Goal: Download file/media

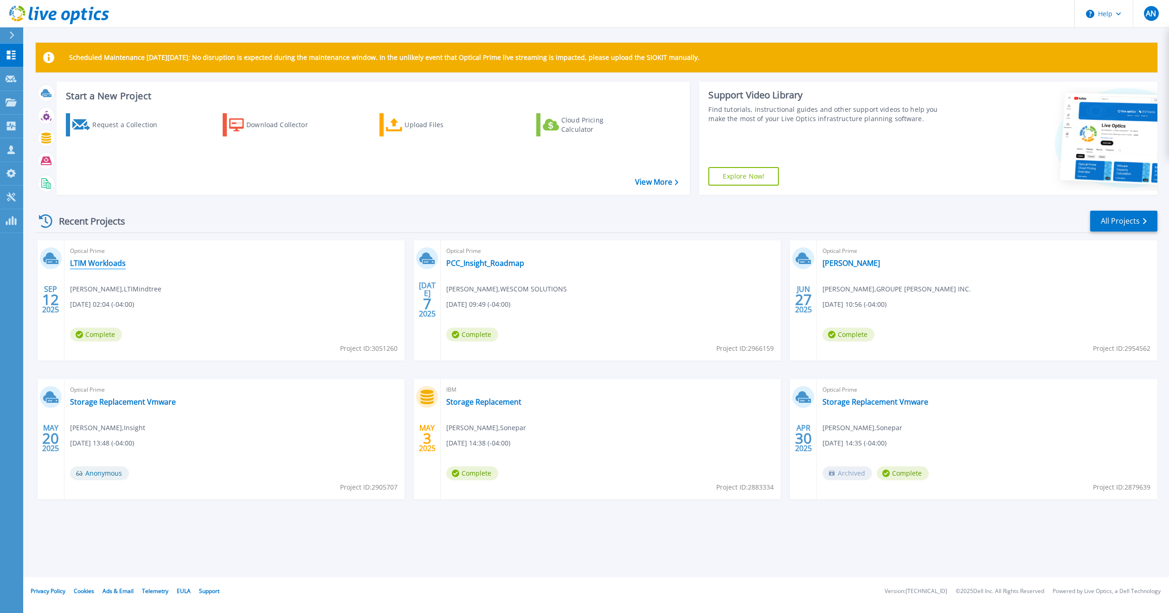
click at [113, 264] on link "LTIM Workloads" at bounding box center [98, 262] width 56 height 9
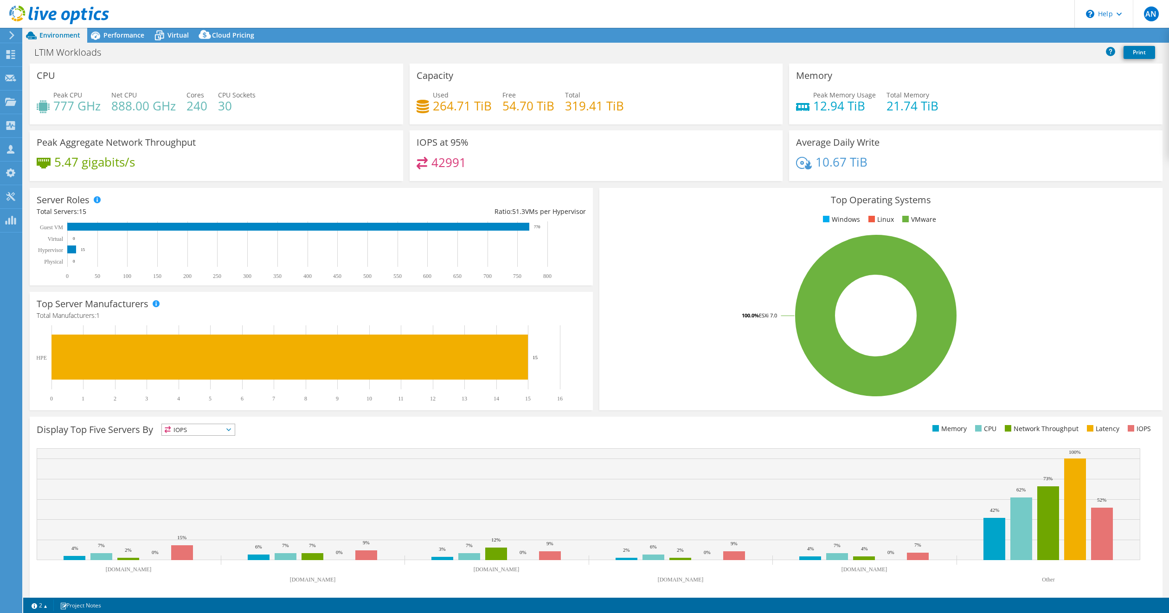
select select "USD"
click at [1012, 31] on link "Reports" at bounding box center [1012, 35] width 45 height 14
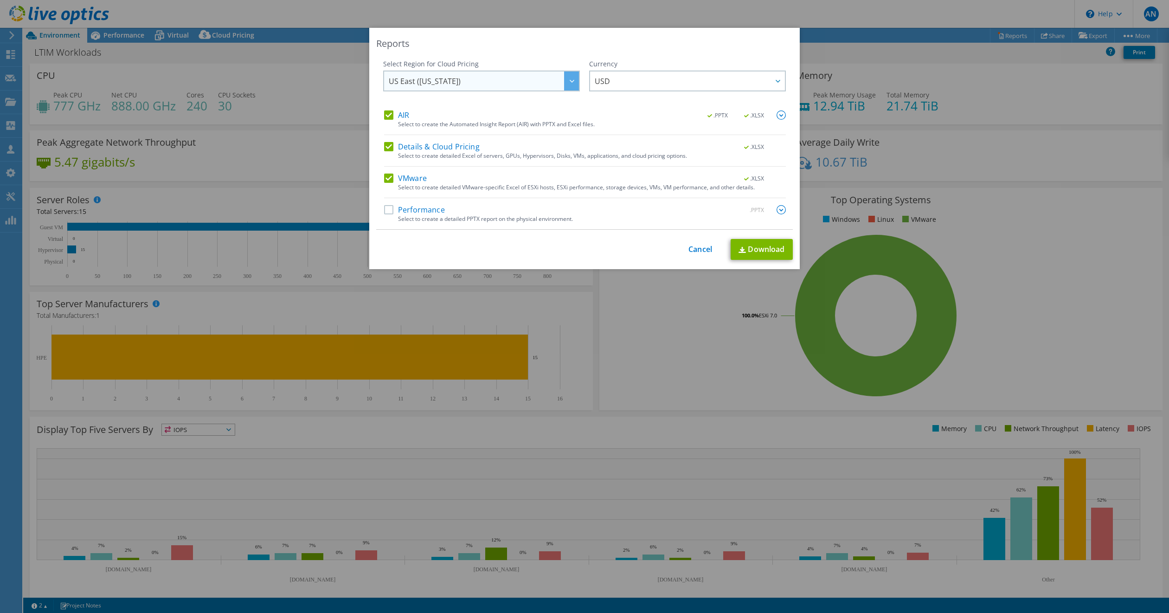
click at [570, 80] on icon at bounding box center [572, 81] width 5 height 3
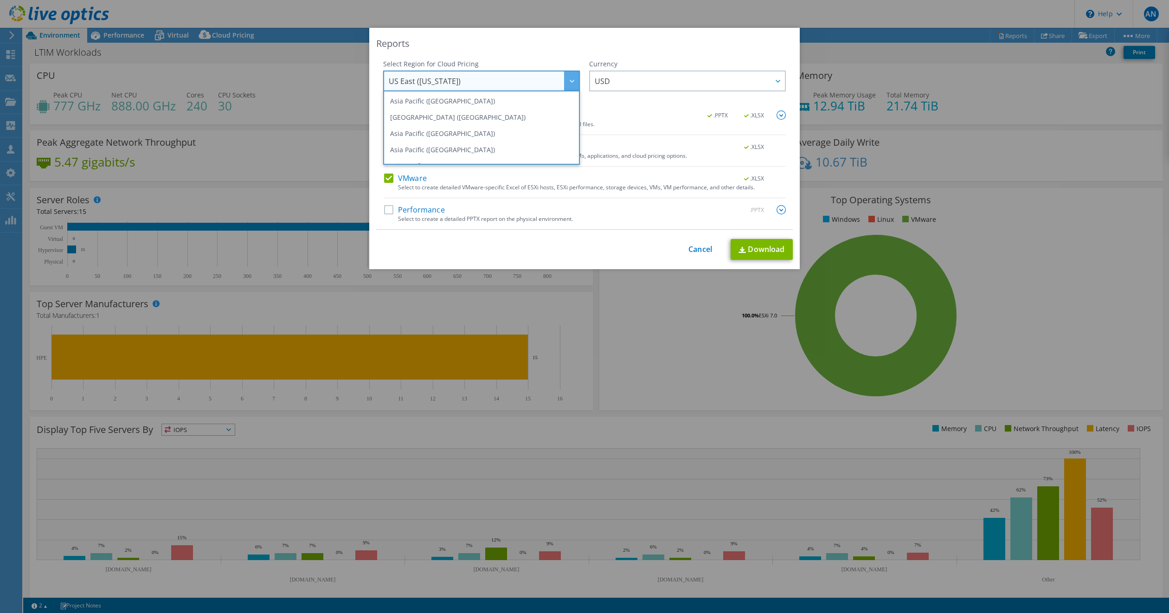
click at [881, 47] on div "Reports Select Region for Cloud Pricing Asia Pacific ([GEOGRAPHIC_DATA]) [GEOGR…" at bounding box center [584, 306] width 1169 height 557
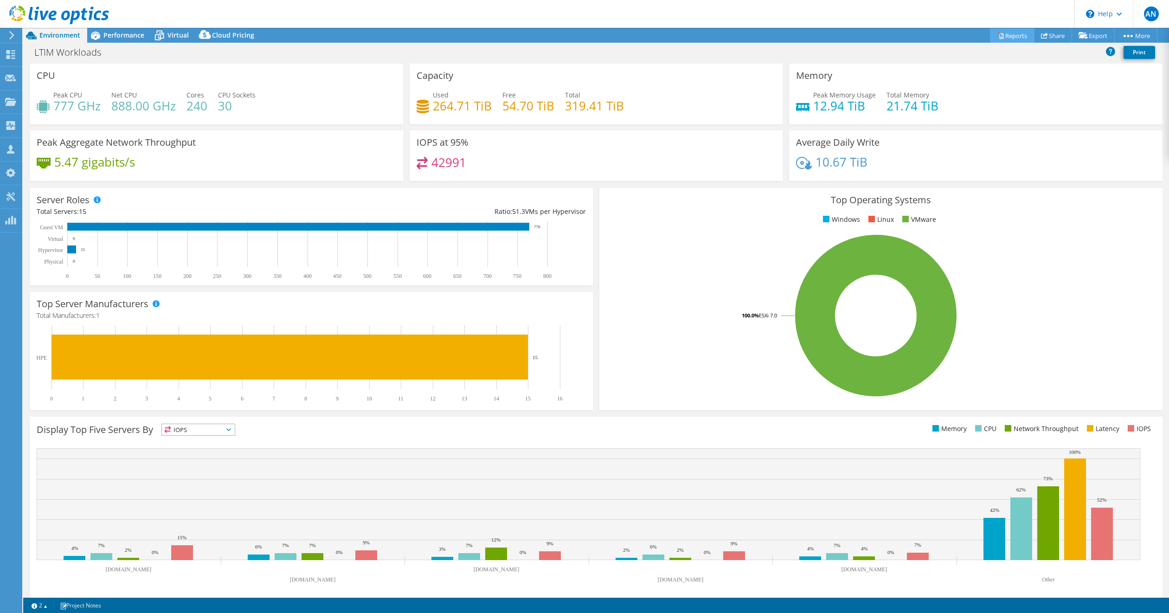
click at [999, 31] on link "Reports" at bounding box center [1012, 35] width 45 height 14
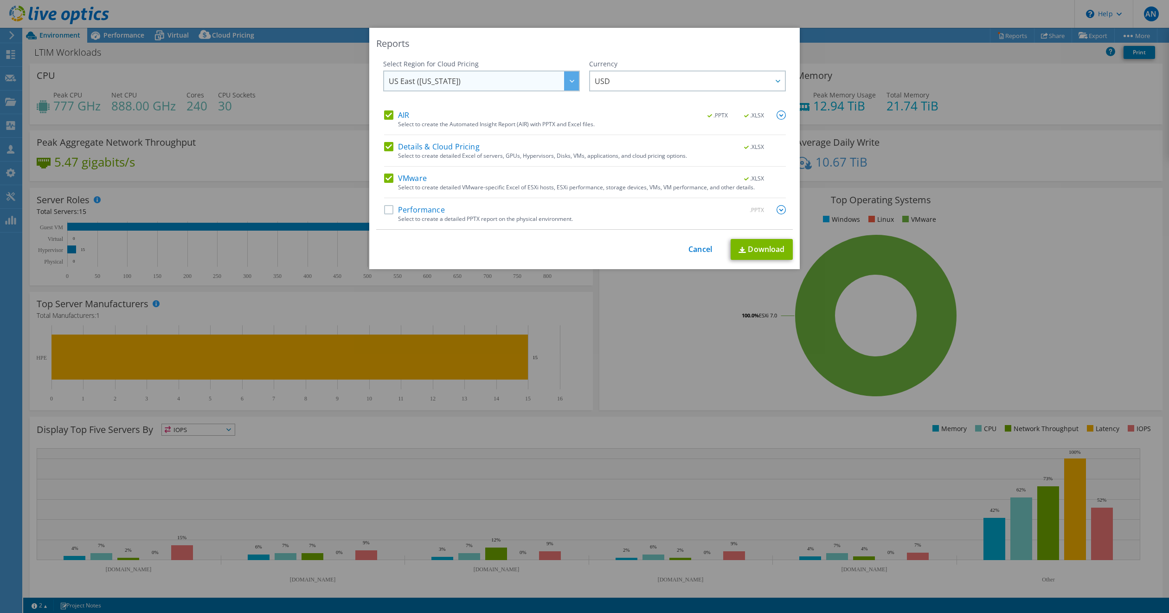
click at [467, 81] on span "US East ([US_STATE])" at bounding box center [484, 80] width 190 height 19
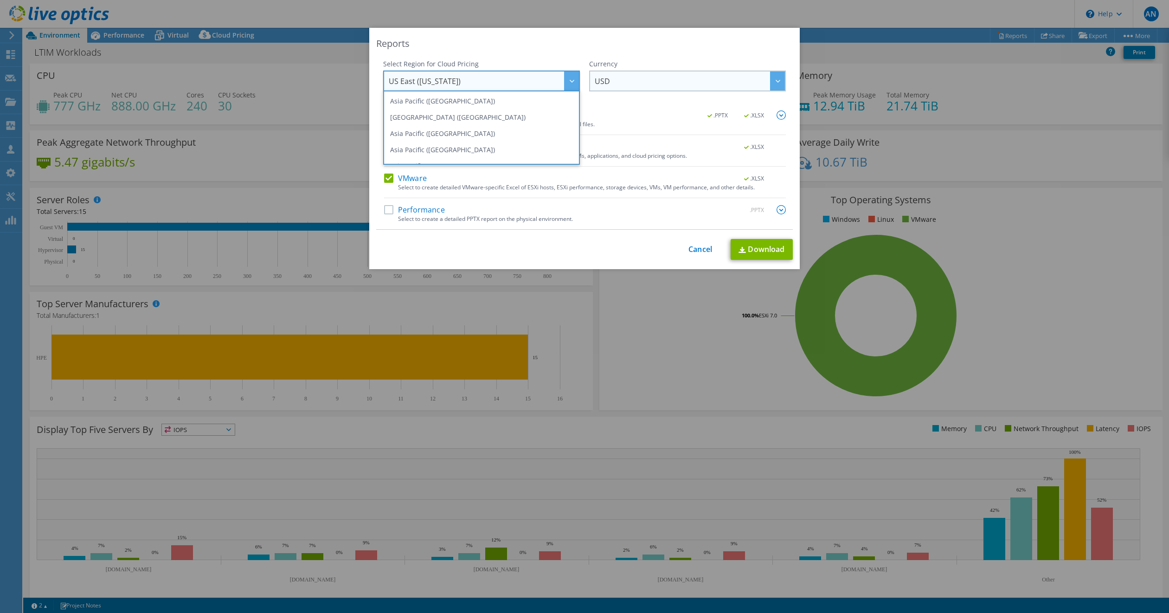
click at [775, 80] on icon at bounding box center [777, 81] width 5 height 3
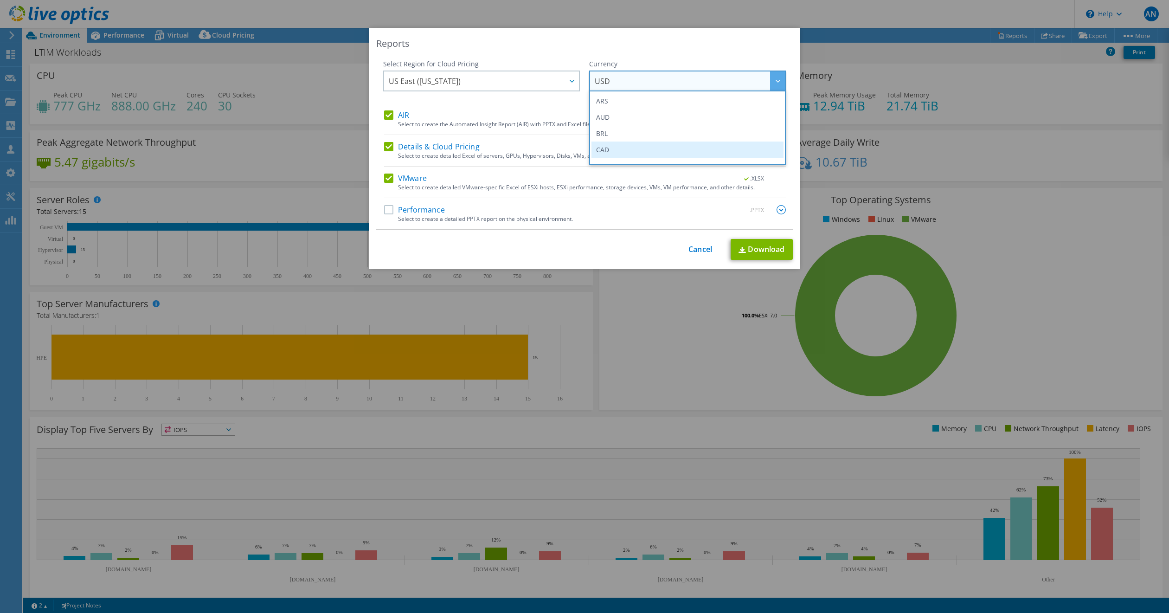
click at [618, 152] on li "CAD" at bounding box center [687, 149] width 192 height 16
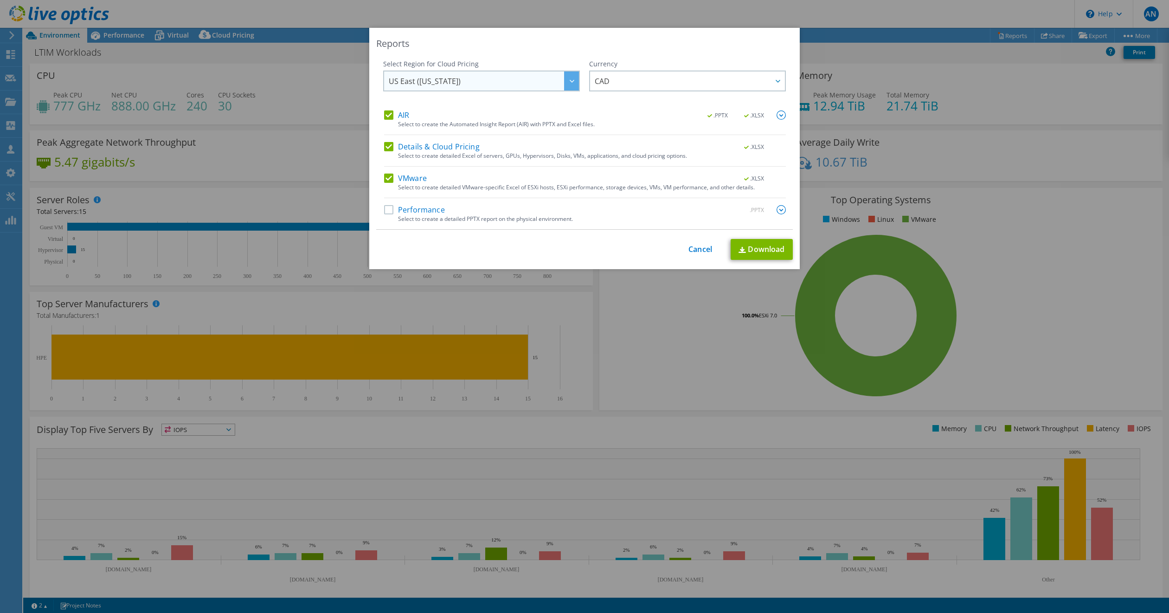
click at [570, 81] on icon at bounding box center [572, 81] width 5 height 3
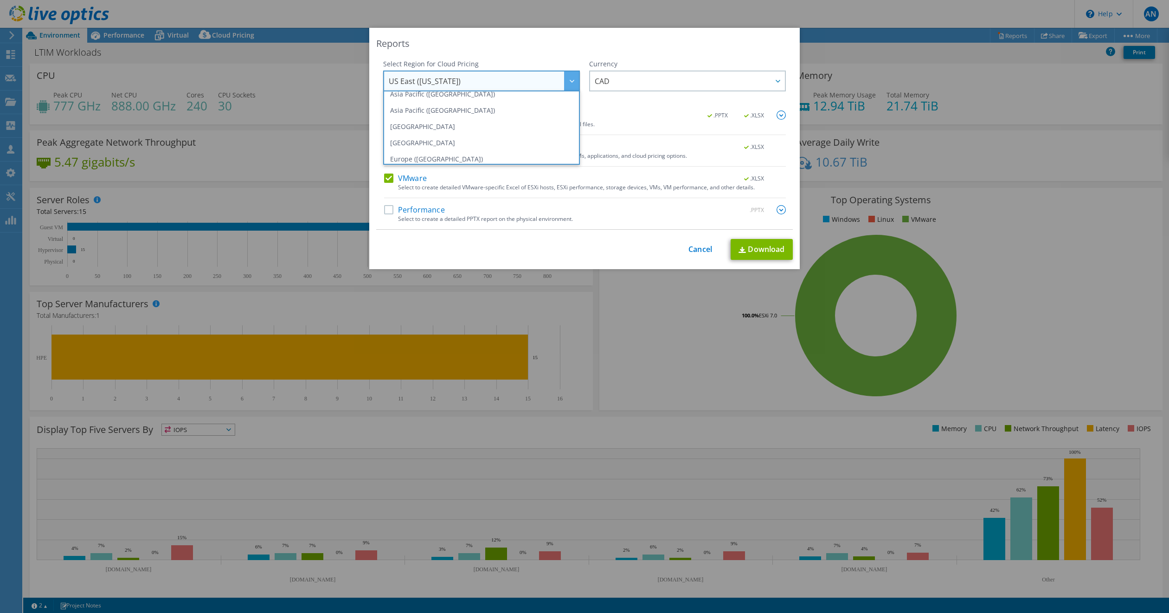
scroll to position [67, 0]
click at [429, 130] on li "[GEOGRAPHIC_DATA]" at bounding box center [481, 131] width 192 height 16
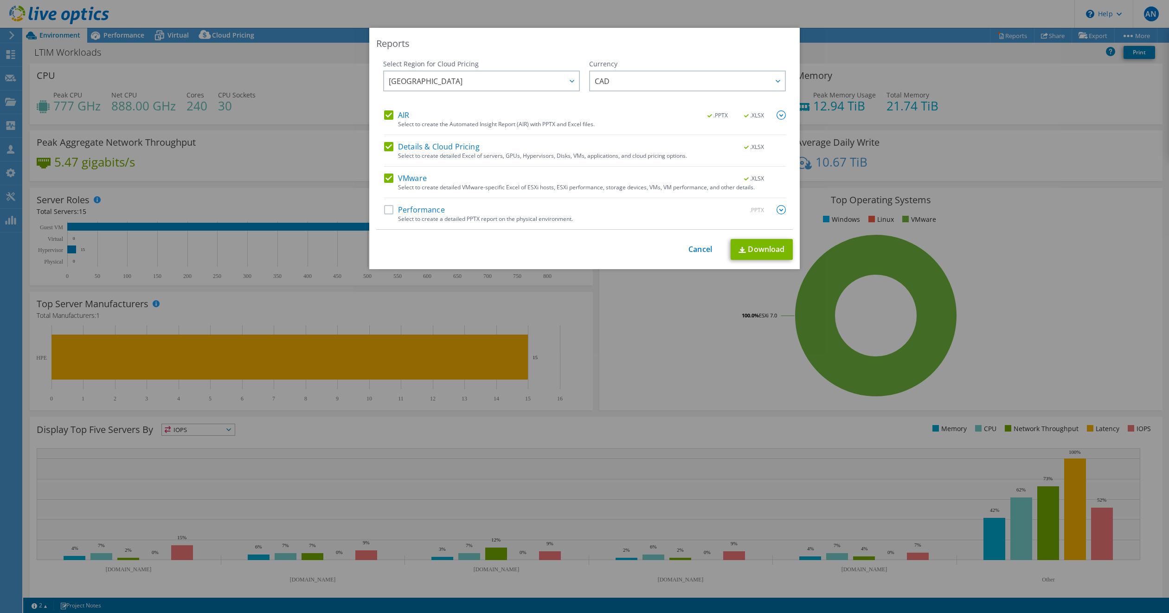
click at [384, 145] on label "Details & Cloud Pricing" at bounding box center [432, 146] width 96 height 9
click at [0, 0] on input "Details & Cloud Pricing" at bounding box center [0, 0] width 0 height 0
click at [766, 249] on link "Download" at bounding box center [761, 249] width 62 height 21
click at [384, 208] on label "Performance" at bounding box center [414, 209] width 61 height 9
click at [0, 0] on input "Performance" at bounding box center [0, 0] width 0 height 0
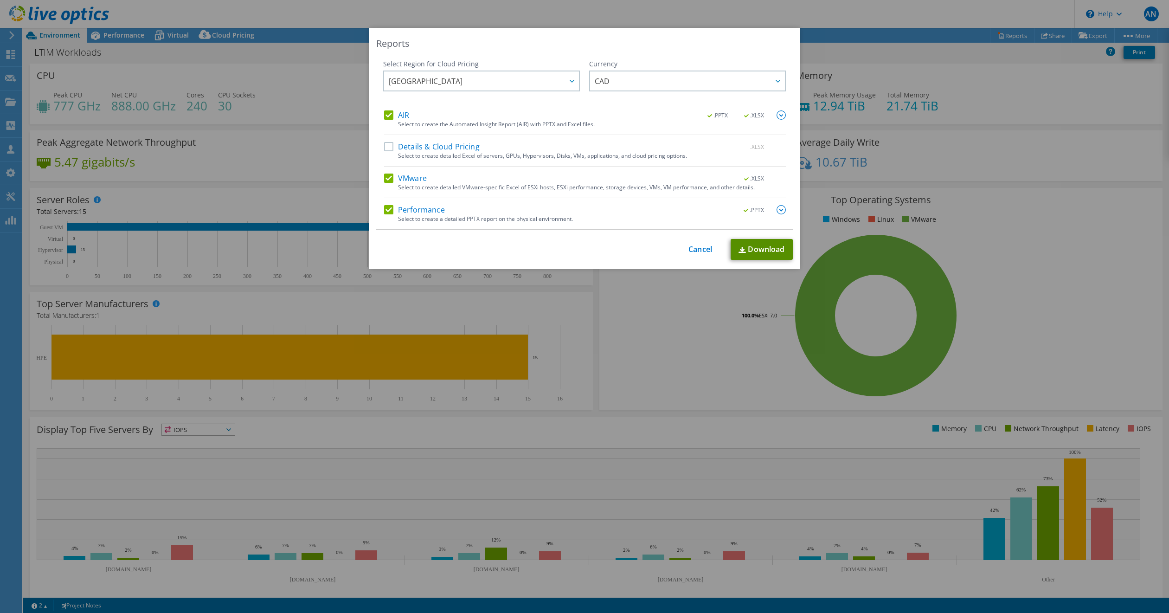
click at [762, 254] on link "Download" at bounding box center [761, 249] width 62 height 21
click at [694, 247] on link "Cancel" at bounding box center [700, 249] width 24 height 9
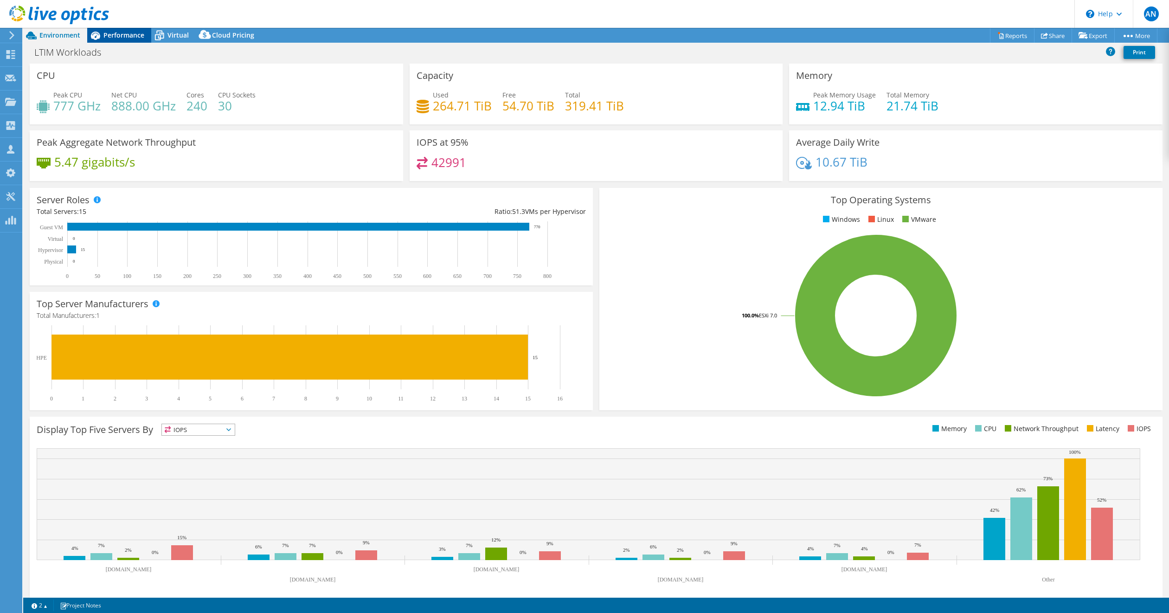
click at [117, 35] on span "Performance" at bounding box center [123, 35] width 41 height 9
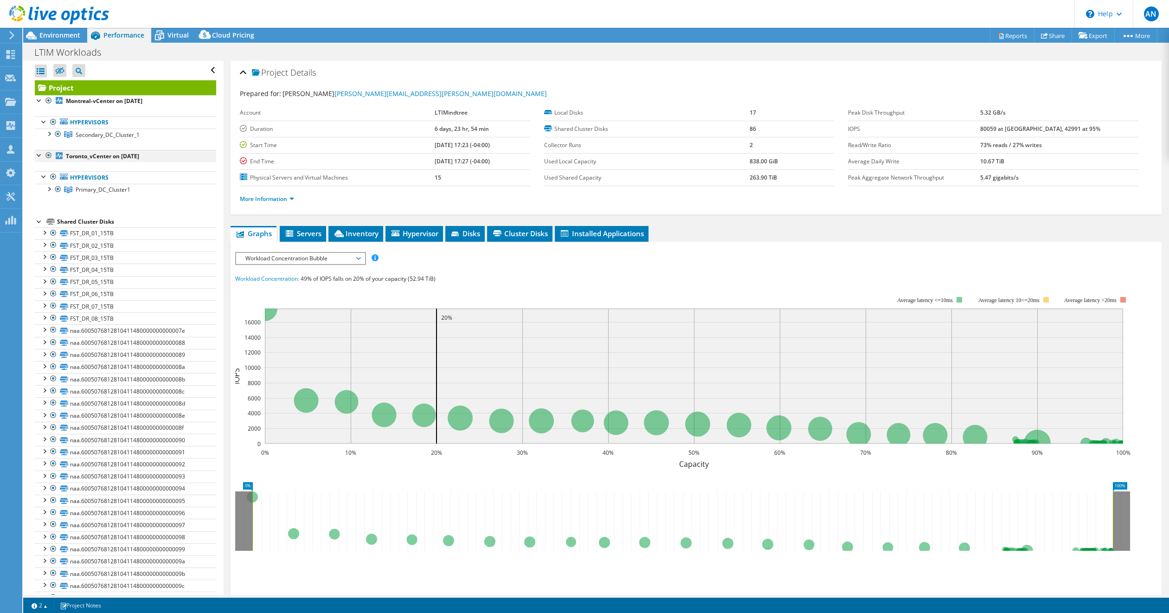
click at [37, 156] on div at bounding box center [39, 154] width 9 height 9
click at [49, 135] on div at bounding box center [48, 132] width 9 height 9
click at [42, 122] on div at bounding box center [43, 120] width 9 height 9
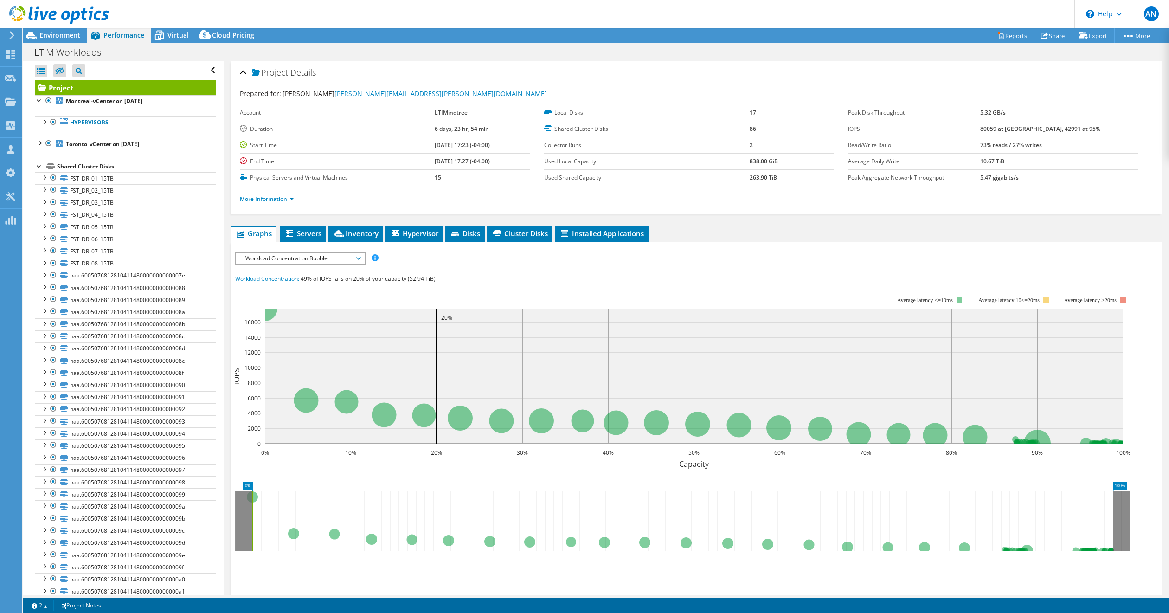
click at [37, 166] on div at bounding box center [39, 165] width 9 height 9
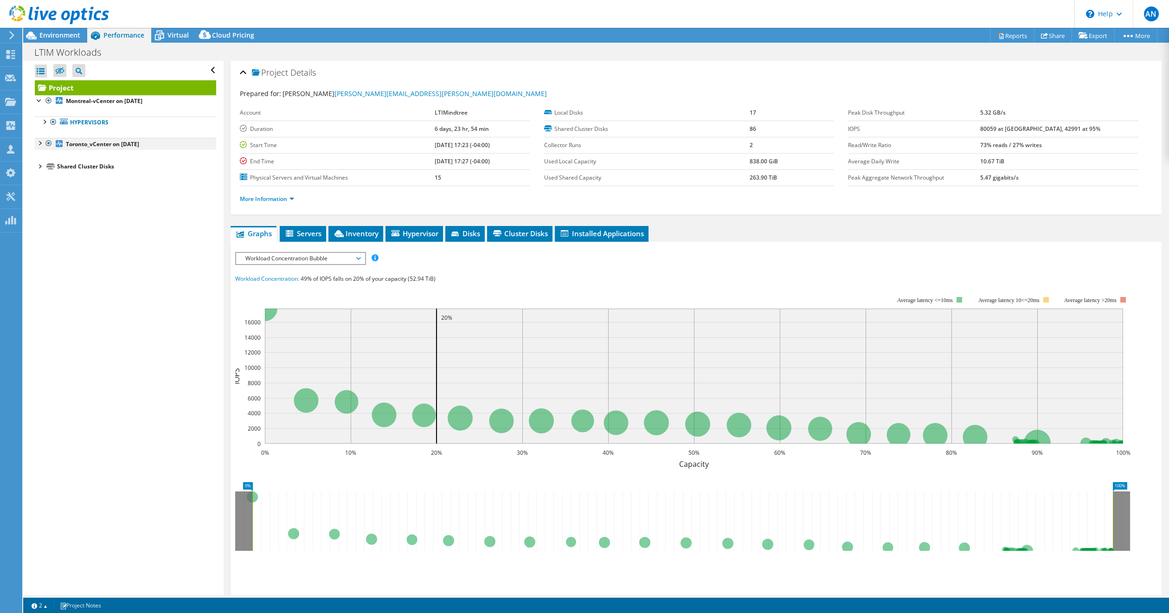
click at [40, 142] on div at bounding box center [39, 142] width 9 height 9
click at [43, 120] on div at bounding box center [43, 120] width 9 height 9
click at [39, 156] on div at bounding box center [39, 154] width 9 height 9
click at [47, 132] on div at bounding box center [48, 132] width 9 height 9
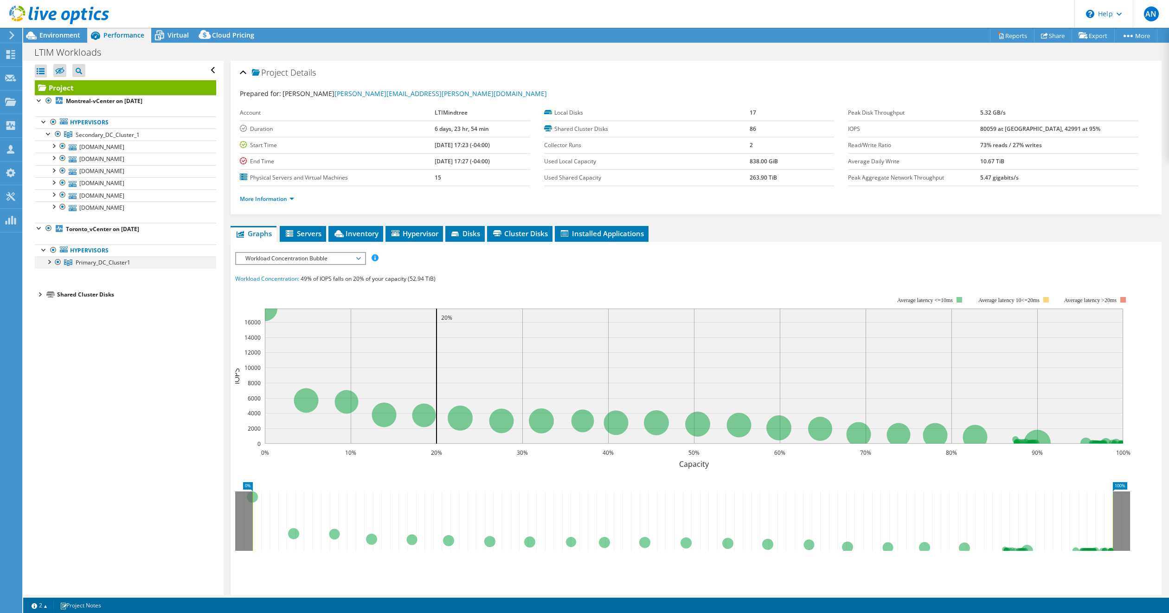
click at [48, 263] on div at bounding box center [48, 260] width 9 height 9
